Goal: Information Seeking & Learning: Learn about a topic

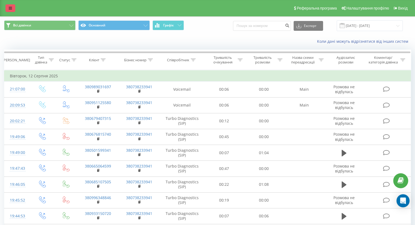
click at [8, 7] on link at bounding box center [10, 8] width 10 height 8
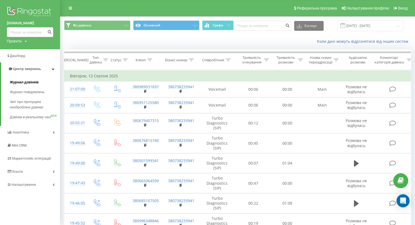
click at [25, 85] on link "Журнал дзвінків" at bounding box center [35, 82] width 50 height 10
click at [22, 83] on span "Журнал дзвінків" at bounding box center [24, 82] width 29 height 5
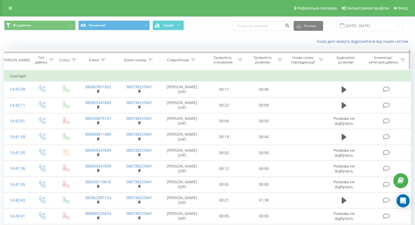
click at [193, 59] on icon at bounding box center [193, 60] width 5 height 3
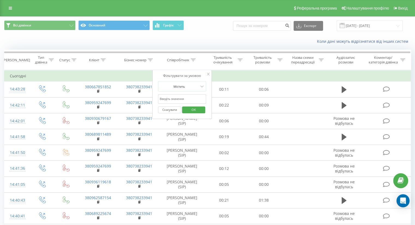
click at [179, 96] on input "text" at bounding box center [182, 99] width 48 height 10
click at [224, 74] on td "Сьогодні" at bounding box center [207, 76] width 406 height 11
click at [233, 72] on td "Сьогодні" at bounding box center [207, 76] width 406 height 11
click at [171, 109] on button "Скасувати" at bounding box center [169, 110] width 23 height 7
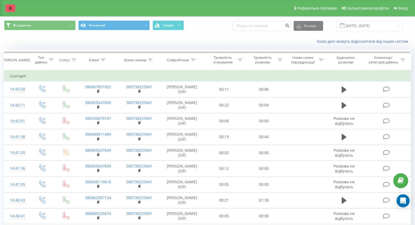
click at [12, 10] on link at bounding box center [10, 8] width 10 height 8
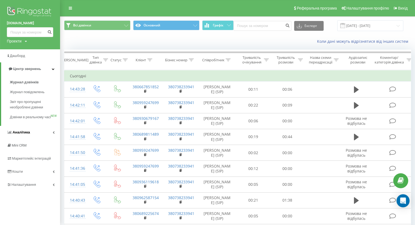
click at [22, 134] on span "Аналiтика" at bounding box center [21, 132] width 17 height 4
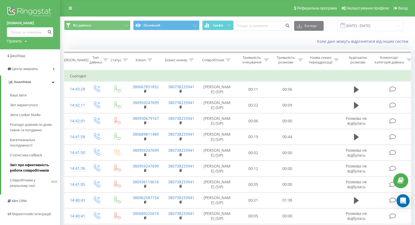
click at [23, 169] on span "Звіт про ефективність роботи співробітників" at bounding box center [33, 168] width 47 height 11
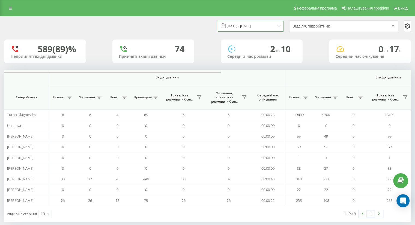
click at [257, 27] on input "[DATE] - [DATE]" at bounding box center [251, 26] width 66 height 11
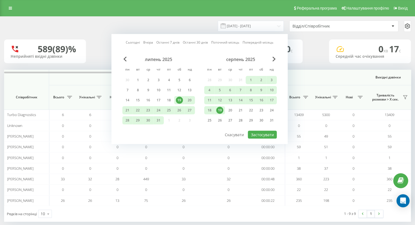
click at [218, 112] on div "19" at bounding box center [219, 110] width 7 height 7
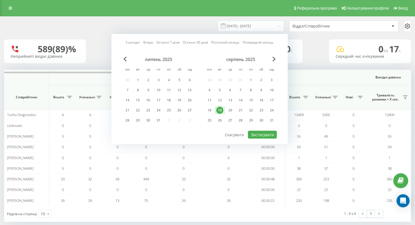
click at [218, 112] on div "19" at bounding box center [219, 110] width 7 height 7
click at [261, 136] on button "Застосувати" at bounding box center [262, 135] width 29 height 8
type input "19.08.2025 - 19.08.2025"
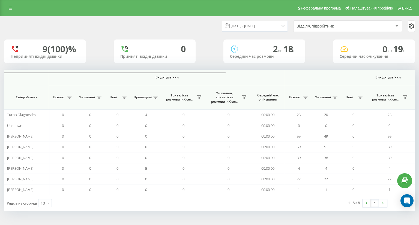
click at [411, 24] on icon at bounding box center [411, 26] width 7 height 7
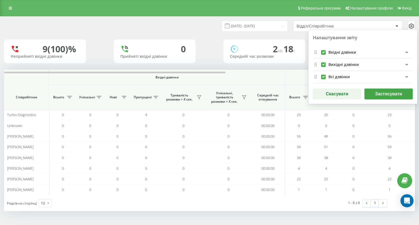
click at [322, 50] on label "incomingFields quote list" at bounding box center [323, 50] width 5 height 0
checkbox input "false"
click at [321, 62] on label "outgoingFields quote list" at bounding box center [323, 62] width 5 height 0
checkbox input "false"
click at [377, 94] on button "Застосувати" at bounding box center [388, 94] width 48 height 11
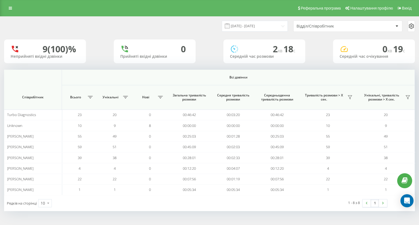
drag, startPoint x: 10, startPoint y: 7, endPoint x: 11, endPoint y: 10, distance: 3.1
click at [10, 7] on icon at bounding box center [10, 8] width 3 height 4
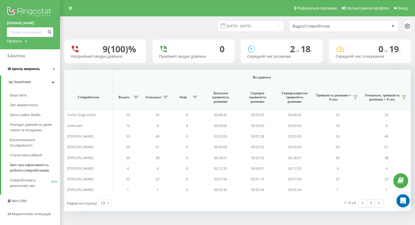
click at [23, 73] on link "Центр звернень" at bounding box center [30, 68] width 60 height 13
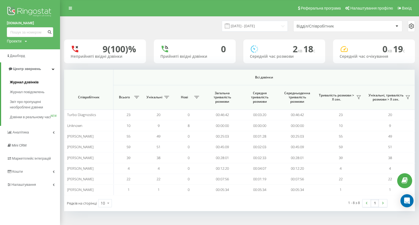
click at [21, 81] on span "Журнал дзвінків" at bounding box center [24, 82] width 29 height 5
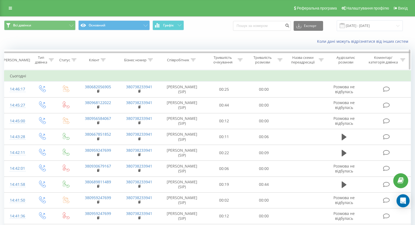
click at [192, 59] on icon at bounding box center [193, 60] width 5 height 3
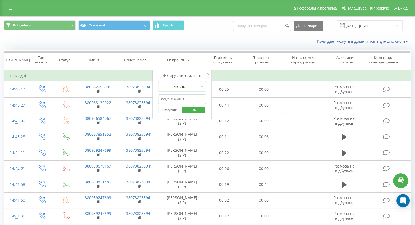
click at [175, 98] on input "text" at bounding box center [182, 99] width 48 height 10
type input "ципляков"
click at [194, 112] on span "OK" at bounding box center [193, 110] width 15 height 8
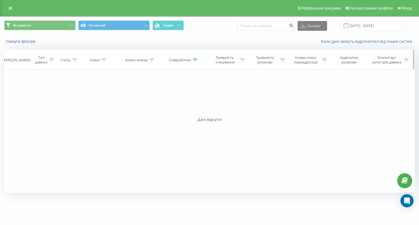
click at [196, 59] on icon at bounding box center [195, 60] width 5 height 3
click at [178, 109] on button "Скасувати" at bounding box center [171, 110] width 23 height 7
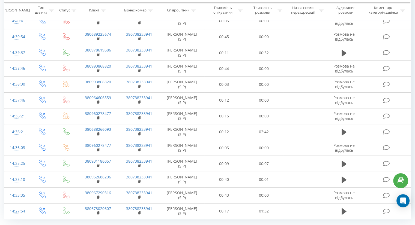
scroll to position [272, 0]
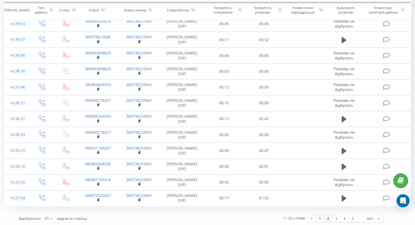
click at [326, 217] on link "2" at bounding box center [328, 219] width 8 height 8
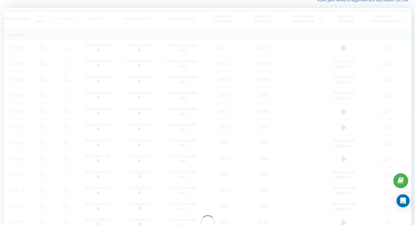
scroll to position [36, 0]
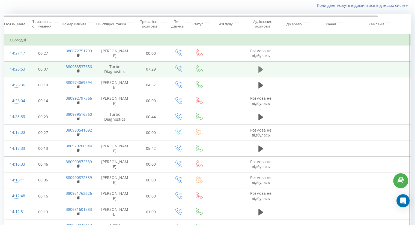
click at [259, 70] on icon at bounding box center [260, 69] width 5 height 7
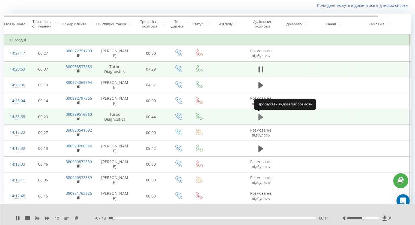
click at [258, 116] on icon at bounding box center [260, 117] width 5 height 7
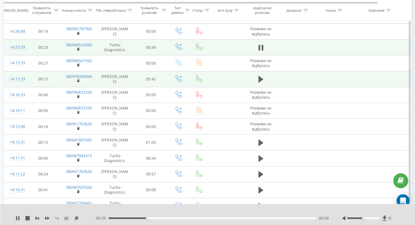
scroll to position [118, 0]
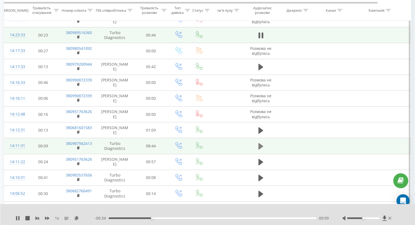
click at [259, 144] on icon at bounding box center [260, 146] width 5 height 7
click at [128, 218] on div "00:01" at bounding box center [213, 219] width 208 height 2
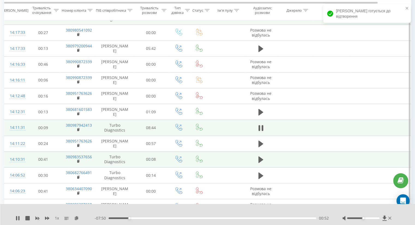
scroll to position [145, 0]
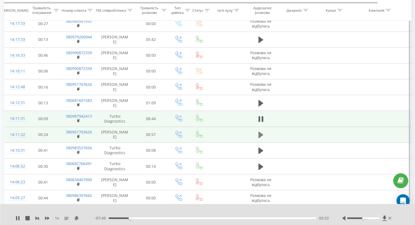
click at [261, 135] on icon at bounding box center [260, 135] width 5 height 7
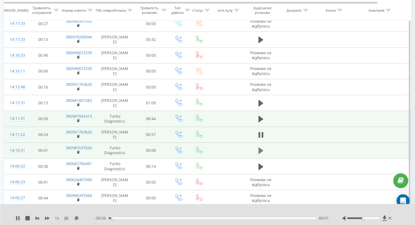
click at [259, 151] on icon at bounding box center [260, 151] width 5 height 7
click at [143, 218] on div "00:00" at bounding box center [213, 219] width 208 height 2
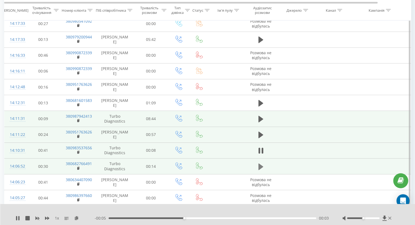
click at [260, 165] on icon at bounding box center [260, 166] width 5 height 7
click at [25, 218] on icon at bounding box center [27, 218] width 4 height 4
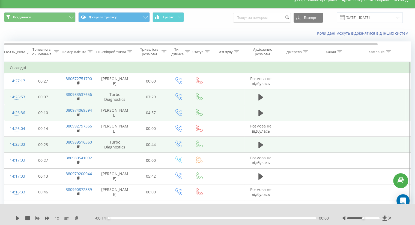
scroll to position [0, 0]
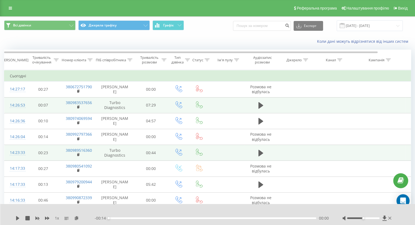
drag, startPoint x: 10, startPoint y: 8, endPoint x: 10, endPoint y: 12, distance: 3.8
click at [10, 8] on icon at bounding box center [10, 8] width 3 height 4
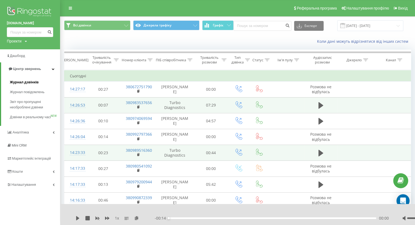
click at [22, 81] on span "Журнал дзвінків" at bounding box center [24, 82] width 29 height 5
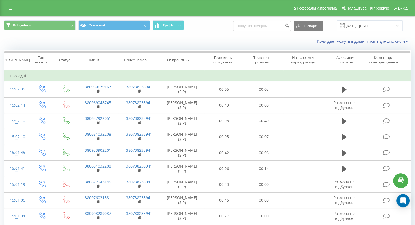
click at [10, 10] on icon at bounding box center [10, 8] width 3 height 4
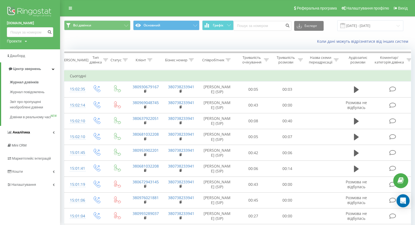
click at [23, 134] on span "Аналiтика" at bounding box center [21, 132] width 17 height 4
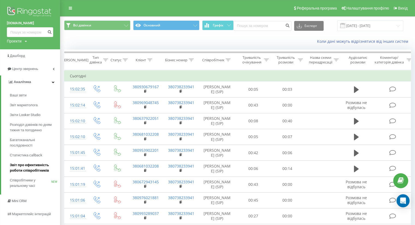
click at [21, 166] on span "Звіт про ефективність роботи співробітників" at bounding box center [33, 168] width 47 height 11
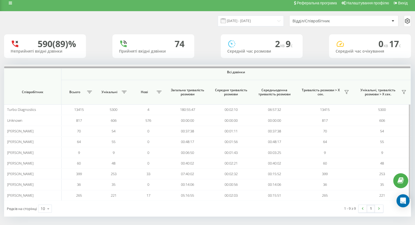
scroll to position [7, 0]
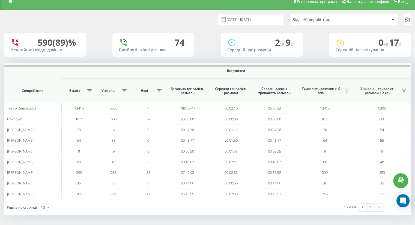
click at [330, 22] on div "Відділ/Співробітник" at bounding box center [324, 19] width 65 height 5
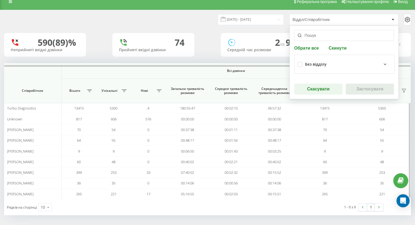
click at [227, 79] on th "Середня тривалість розмови" at bounding box center [230, 91] width 43 height 25
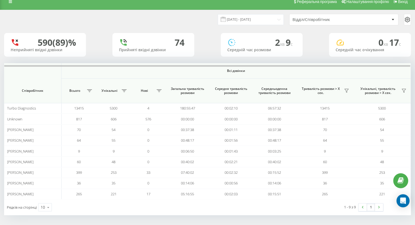
click at [317, 19] on div "Відділ/Співробітник" at bounding box center [324, 19] width 65 height 5
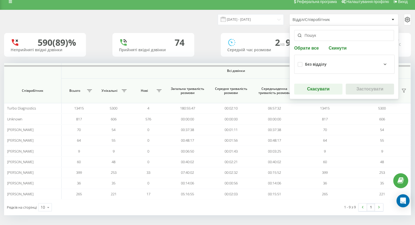
click at [313, 34] on input "text" at bounding box center [344, 35] width 100 height 11
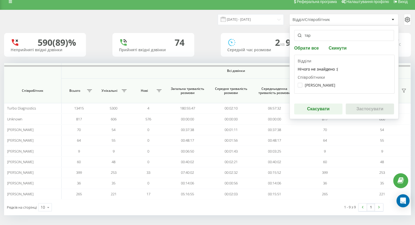
type input "тар"
click at [310, 88] on div "Тарас Головатий" at bounding box center [344, 85] width 93 height 10
click at [299, 86] on label "Тарас Головатий" at bounding box center [317, 85] width 38 height 5
checkbox input "true"
click at [371, 109] on button "Застосувати" at bounding box center [370, 109] width 48 height 11
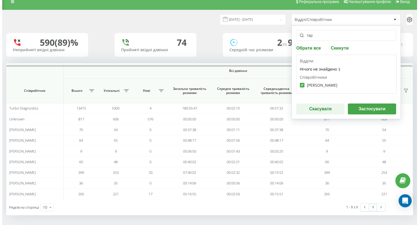
scroll to position [0, 0]
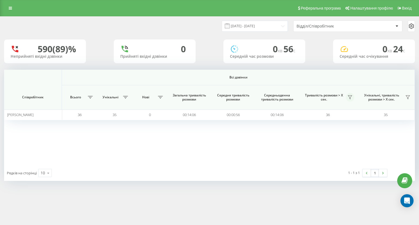
click at [352, 97] on icon at bounding box center [350, 97] width 4 height 4
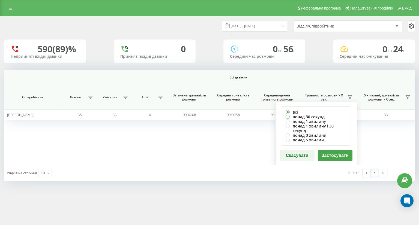
click at [308, 115] on label "понад 30 секунд" at bounding box center [316, 117] width 61 height 5
radio input "true"
click at [332, 150] on button "Застосувати" at bounding box center [335, 155] width 35 height 11
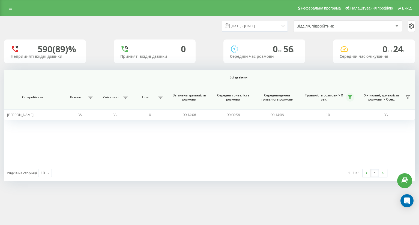
click at [351, 98] on icon at bounding box center [350, 97] width 4 height 4
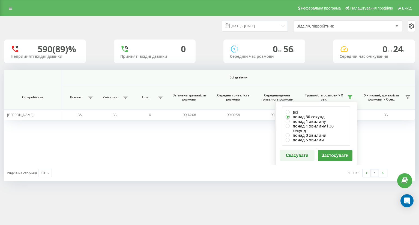
click at [304, 150] on button "Скасувати" at bounding box center [297, 155] width 35 height 11
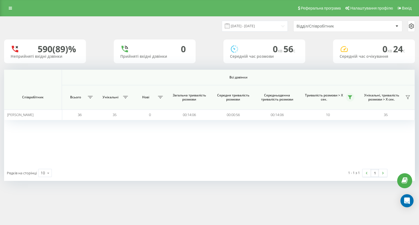
click at [350, 95] on button at bounding box center [350, 97] width 8 height 9
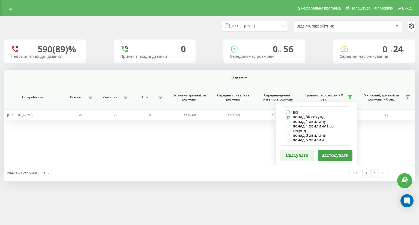
click at [292, 112] on label "всі" at bounding box center [316, 112] width 61 height 5
radio input "true"
click at [331, 151] on button "Застосувати" at bounding box center [335, 155] width 35 height 11
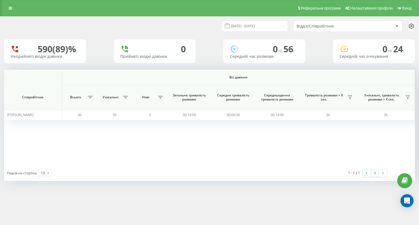
click at [330, 25] on div "Відділ/Співробітник" at bounding box center [328, 26] width 65 height 5
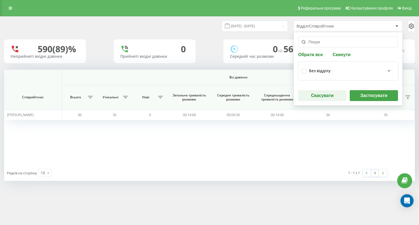
click at [300, 139] on div "Всі дзвінки Співробітник Всього Унікальні Нові Загальна тривалість розмови Сере…" at bounding box center [209, 117] width 411 height 95
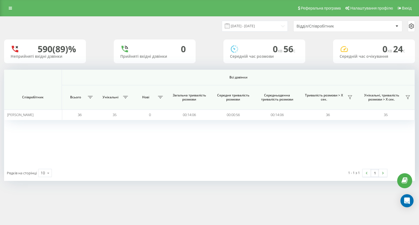
click at [306, 25] on div "Відділ/Співробітник" at bounding box center [328, 26] width 65 height 5
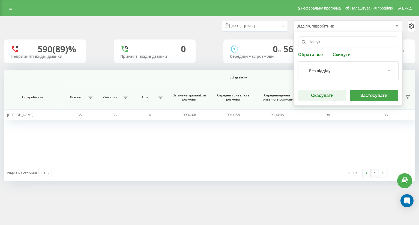
click at [333, 56] on button "Скинути" at bounding box center [341, 54] width 21 height 5
click at [313, 55] on button "Обрати все" at bounding box center [311, 54] width 26 height 5
checkbox input "true"
click at [363, 94] on button "Застосувати" at bounding box center [374, 95] width 48 height 11
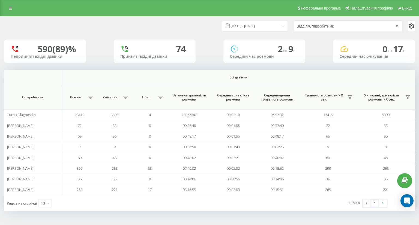
drag, startPoint x: 13, startPoint y: 10, endPoint x: 13, endPoint y: 13, distance: 3.3
click at [13, 10] on link at bounding box center [10, 8] width 10 height 8
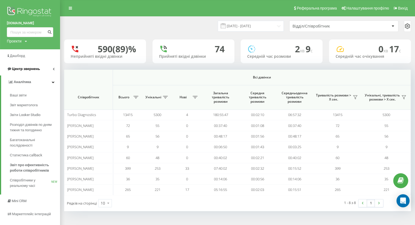
click at [26, 73] on link "Центр звернень" at bounding box center [30, 68] width 60 height 13
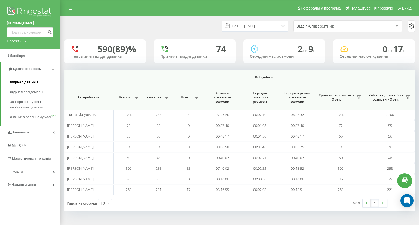
click at [25, 80] on span "Журнал дзвінків" at bounding box center [24, 82] width 29 height 5
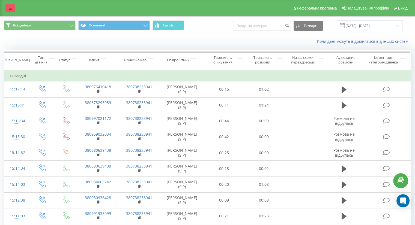
click at [10, 8] on icon at bounding box center [10, 8] width 3 height 4
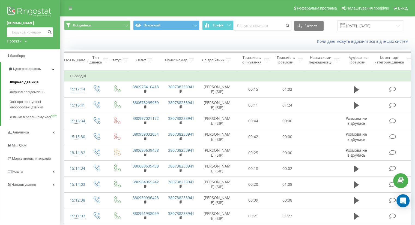
click at [28, 81] on span "Журнал дзвінків" at bounding box center [24, 82] width 29 height 5
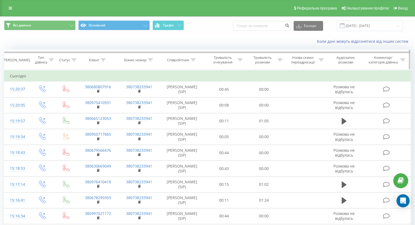
click at [193, 61] on div at bounding box center [193, 60] width 5 height 5
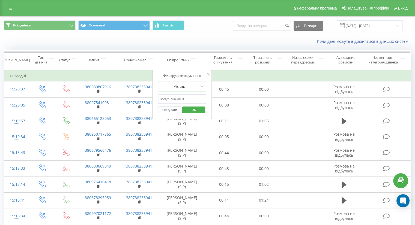
click at [173, 101] on input "text" at bounding box center [182, 99] width 48 height 10
click at [229, 78] on td "Сьогодні" at bounding box center [207, 76] width 406 height 11
click at [179, 100] on input "text" at bounding box center [182, 99] width 48 height 10
type input "тарас"
click at [187, 109] on span "OK" at bounding box center [193, 110] width 15 height 8
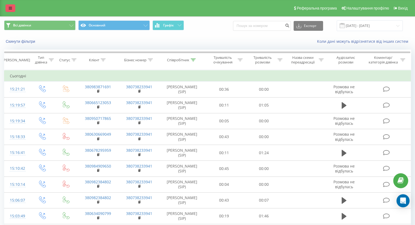
click at [10, 8] on icon at bounding box center [10, 8] width 3 height 4
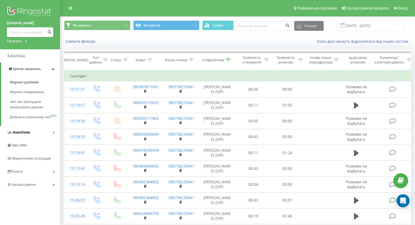
click at [23, 134] on span "Аналiтика" at bounding box center [21, 132] width 17 height 4
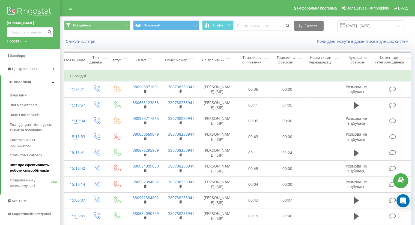
click at [38, 170] on span "Звіт про ефективність роботи співробітників" at bounding box center [33, 168] width 47 height 11
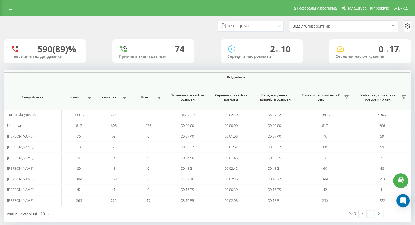
click at [406, 26] on icon at bounding box center [407, 26] width 7 height 7
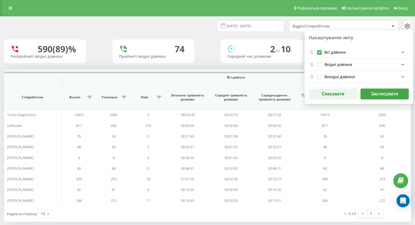
click at [372, 92] on button "Застосувати" at bounding box center [384, 94] width 48 height 11
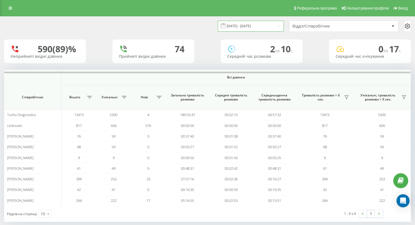
click at [242, 26] on input "[DATE] - [DATE]" at bounding box center [251, 26] width 66 height 11
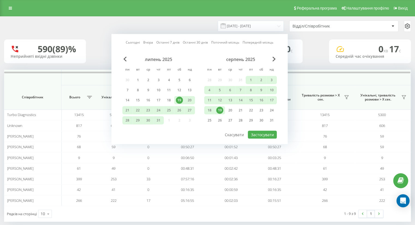
click at [217, 109] on div "19" at bounding box center [219, 110] width 7 height 7
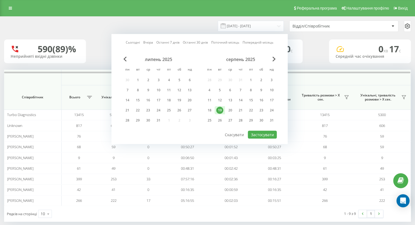
click at [219, 109] on div "19" at bounding box center [219, 110] width 7 height 7
click at [255, 133] on button "Застосувати" at bounding box center [262, 135] width 29 height 8
type input "19.08.2025 - 19.08.2025"
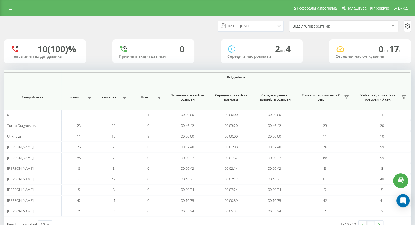
click at [313, 28] on div "Відділ/Співробітник" at bounding box center [324, 26] width 65 height 5
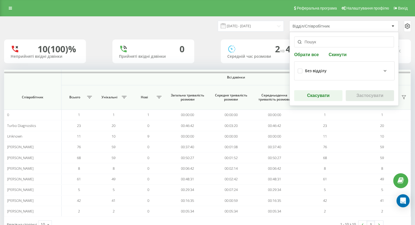
click at [311, 40] on input "text" at bounding box center [344, 42] width 100 height 11
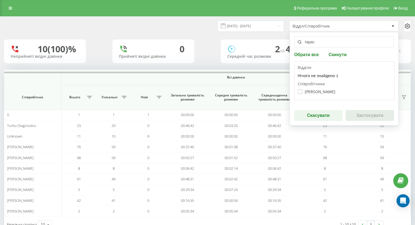
type input "тарас"
click at [299, 94] on label "Тарас Головатий" at bounding box center [317, 91] width 38 height 5
checkbox input "true"
click at [355, 113] on button "Застосувати" at bounding box center [370, 115] width 48 height 11
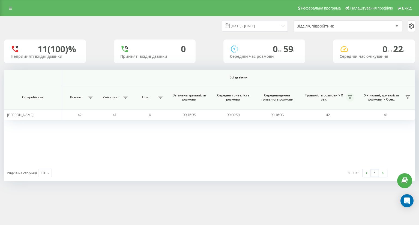
click at [348, 98] on icon at bounding box center [350, 97] width 4 height 4
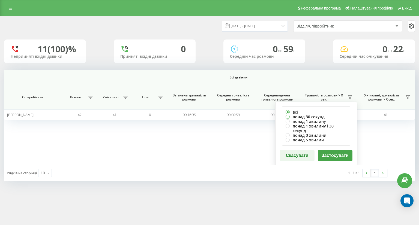
click at [300, 116] on label "понад 30 секунд" at bounding box center [316, 117] width 61 height 5
radio input "true"
click at [328, 151] on button "Застосувати" at bounding box center [335, 155] width 35 height 11
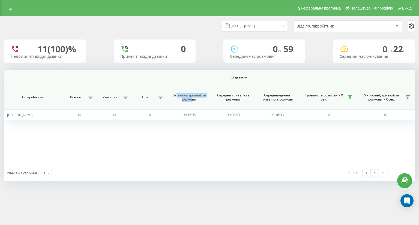
drag, startPoint x: 176, startPoint y: 93, endPoint x: 192, endPoint y: 106, distance: 20.2
click at [192, 106] on th "Загальна тривалість розмови" at bounding box center [189, 97] width 44 height 25
click at [180, 95] on span "Загальна тривалість розмови" at bounding box center [189, 97] width 35 height 8
click at [12, 10] on link at bounding box center [10, 8] width 10 height 8
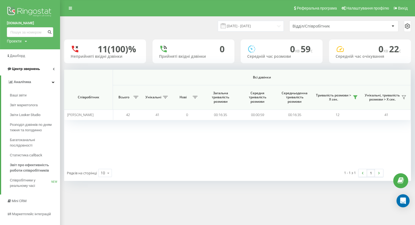
click at [18, 68] on span "Центр звернень" at bounding box center [26, 69] width 28 height 4
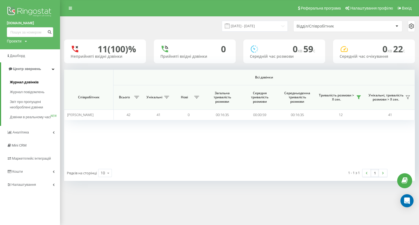
click at [22, 83] on span "Журнал дзвінків" at bounding box center [24, 82] width 29 height 5
